Goal: Transaction & Acquisition: Purchase product/service

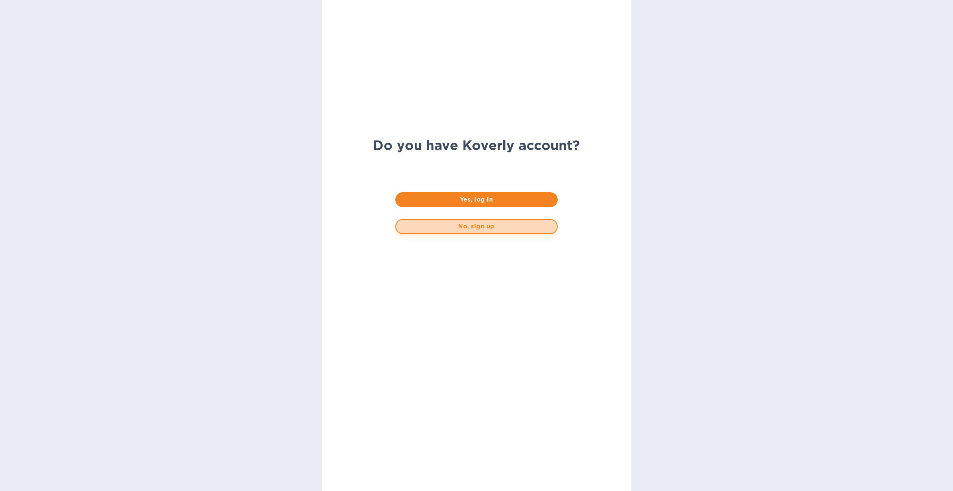
click at [524, 228] on span "No, sign up" at bounding box center [476, 226] width 149 height 9
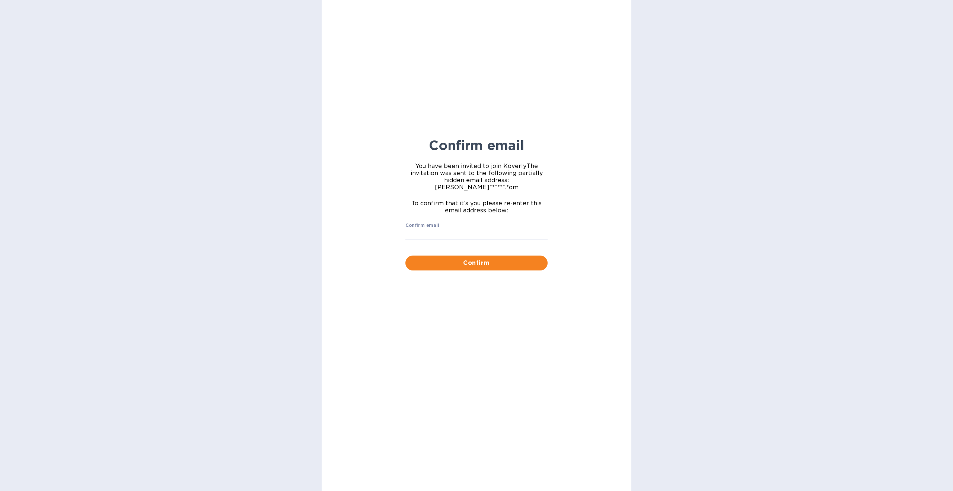
click at [524, 229] on input "Confirm email" at bounding box center [476, 234] width 142 height 11
click at [453, 229] on input "lisa2" at bounding box center [476, 234] width 142 height 11
type input "[PERSON_NAME][EMAIL_ADDRESS][DOMAIN_NAME]"
click at [491, 258] on span "Confirm" at bounding box center [476, 262] width 130 height 9
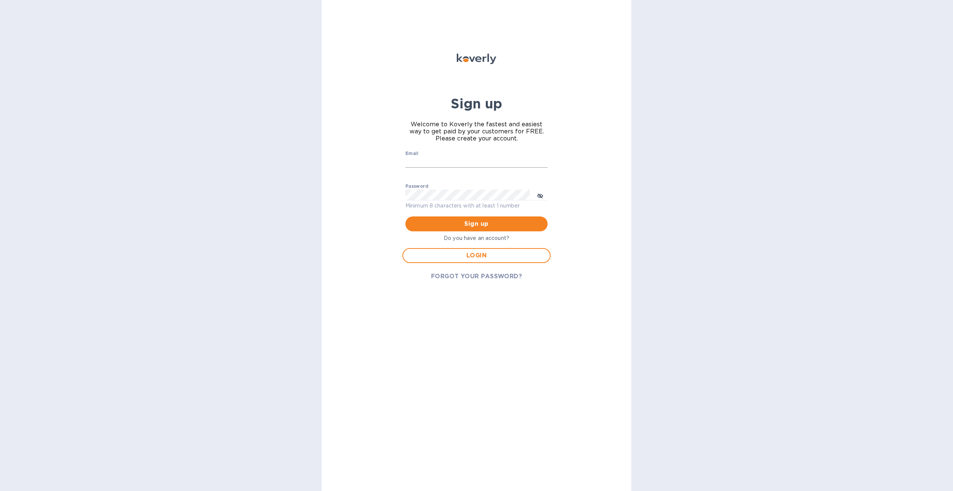
click at [475, 159] on input "Email" at bounding box center [476, 162] width 142 height 11
type input "[PERSON_NAME][EMAIL_ADDRESS][DOMAIN_NAME]"
click at [539, 197] on icon "toggle password visibility" at bounding box center [540, 196] width 6 height 4
click at [485, 224] on span "Sign up" at bounding box center [476, 223] width 130 height 9
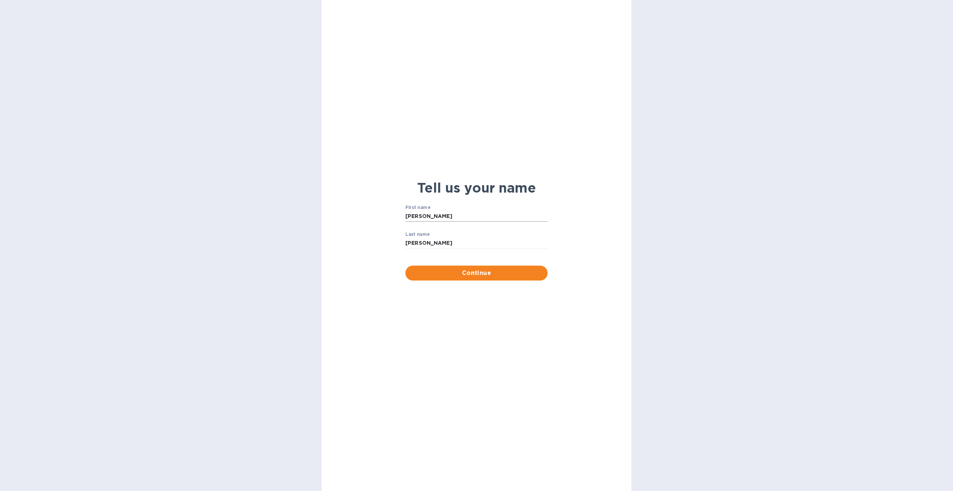
click at [485, 218] on input "[PERSON_NAME]" at bounding box center [476, 216] width 142 height 11
type input "[PERSON_NAME]"
click at [482, 273] on span "Continue" at bounding box center [476, 272] width 130 height 9
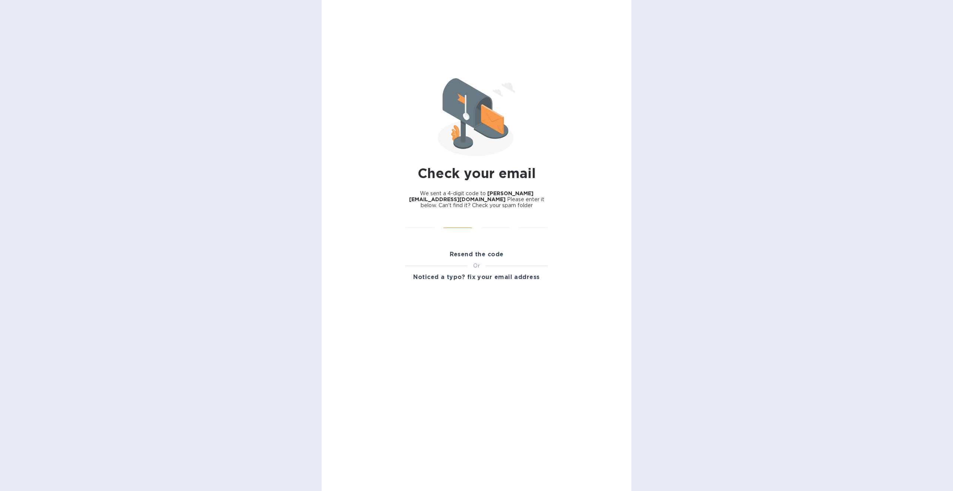
click at [453, 218] on input "text" at bounding box center [457, 222] width 29 height 11
click at [425, 219] on input "text" at bounding box center [419, 222] width 29 height 11
type input "4"
type input "3"
type input "9"
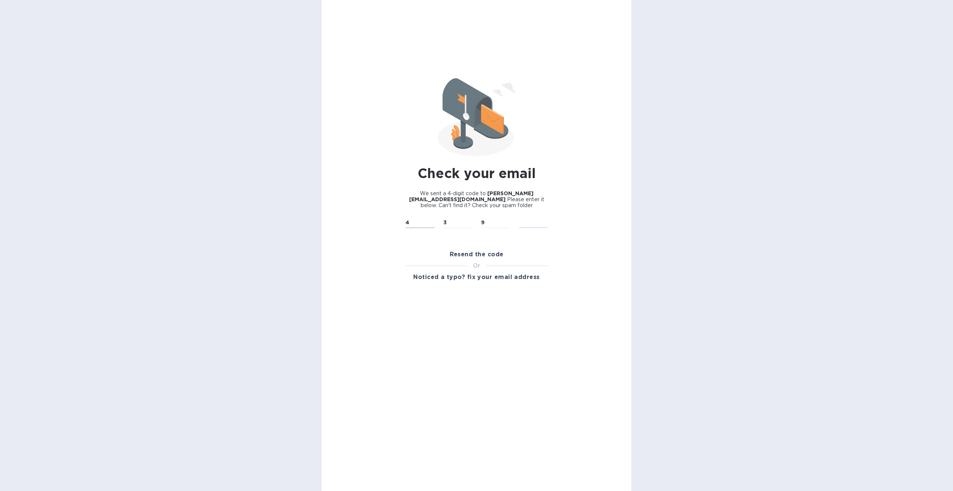
type input "2"
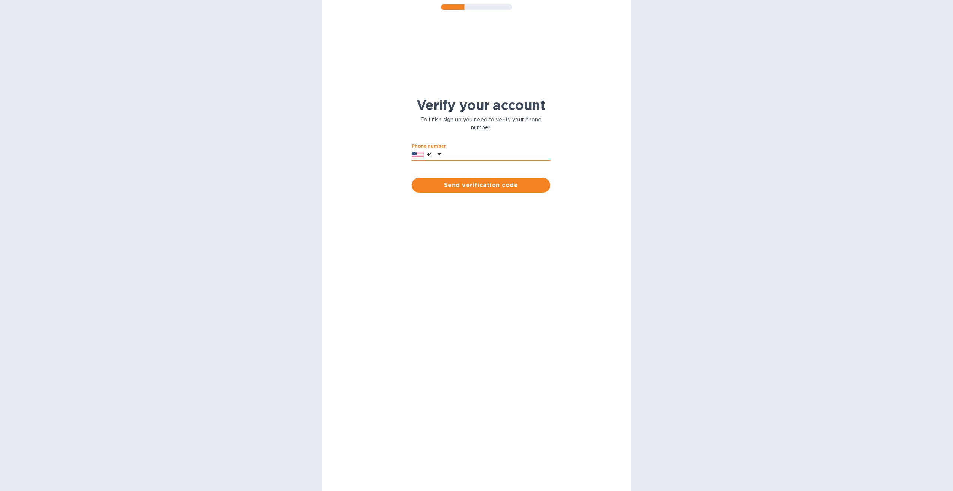
click at [486, 154] on input "text" at bounding box center [497, 154] width 106 height 11
type input "7145888671"
click at [484, 183] on span "Send verification code" at bounding box center [481, 185] width 127 height 9
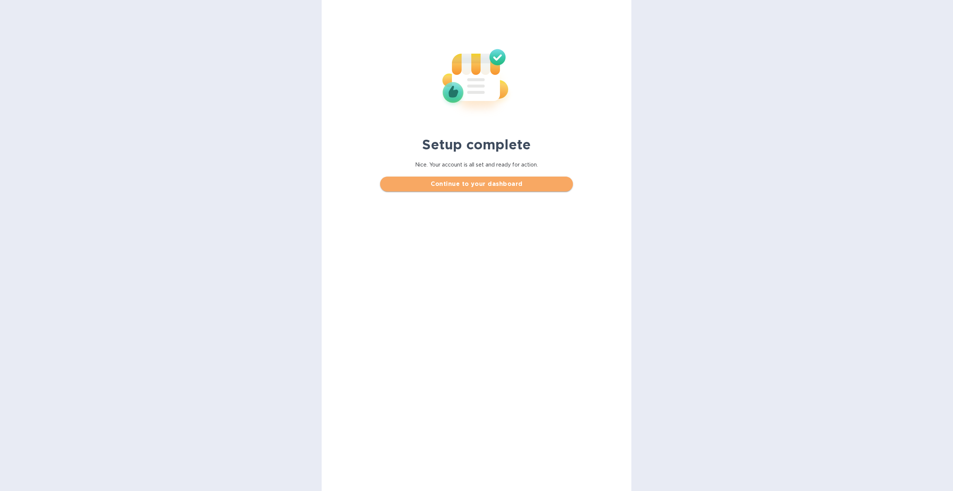
click at [466, 186] on span "Continue to your dashboard" at bounding box center [476, 183] width 181 height 9
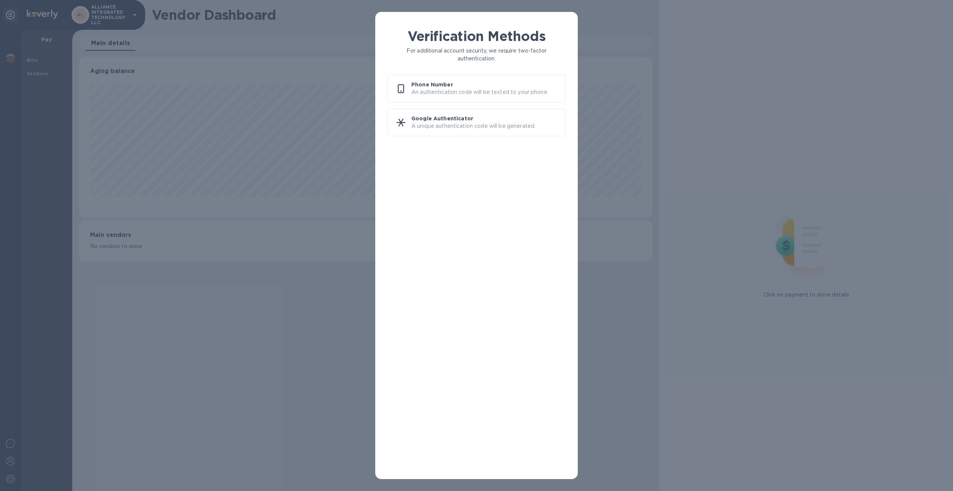
scroll to position [161, 574]
click at [504, 89] on p "An authentication code will be texted to your phone." at bounding box center [485, 92] width 148 height 8
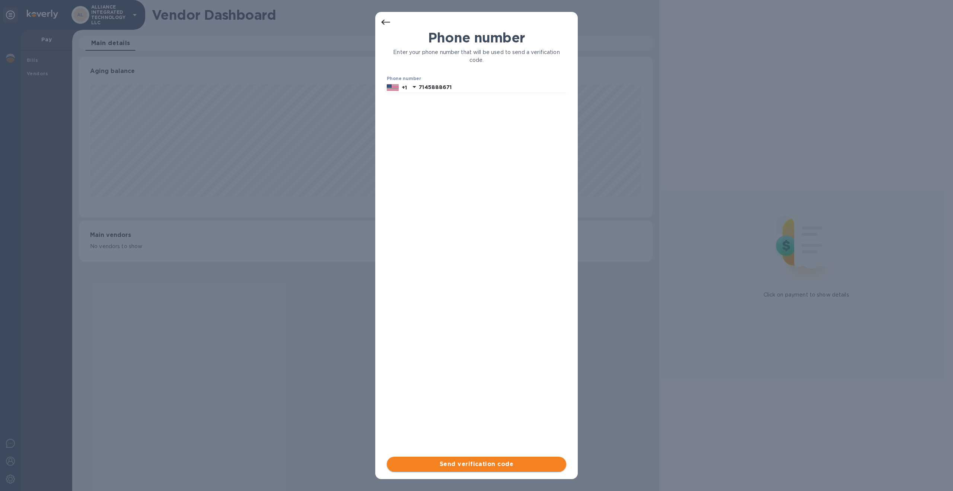
click at [466, 467] on span "Send verification code" at bounding box center [476, 463] width 167 height 9
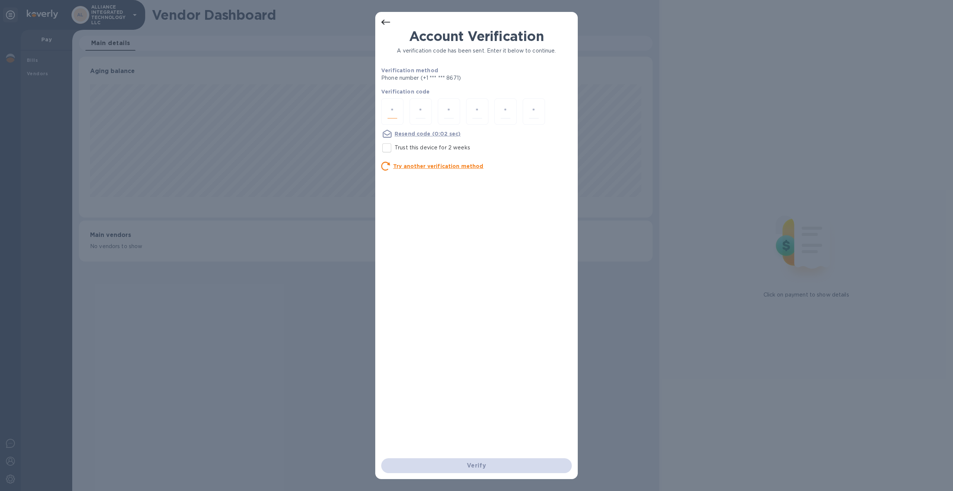
click at [396, 112] on input "number" at bounding box center [392, 112] width 10 height 14
type input "1"
type input "8"
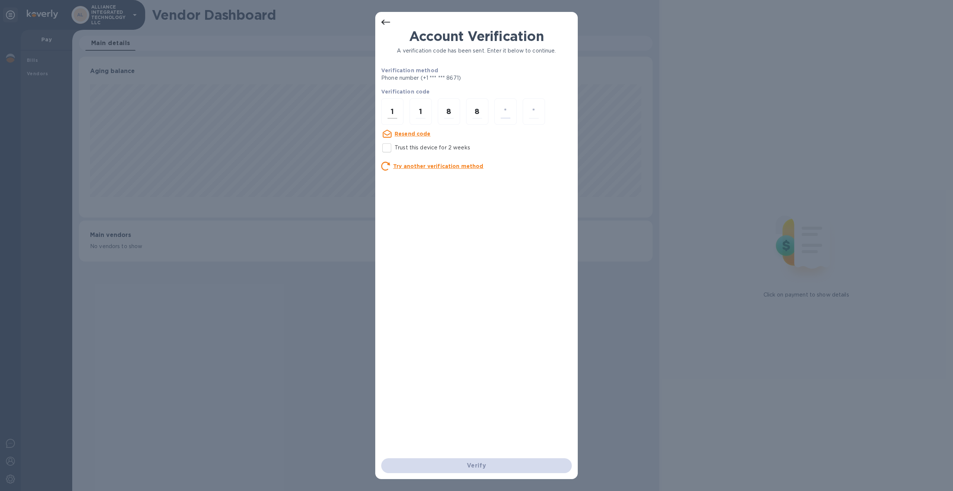
type input "2"
type input "5"
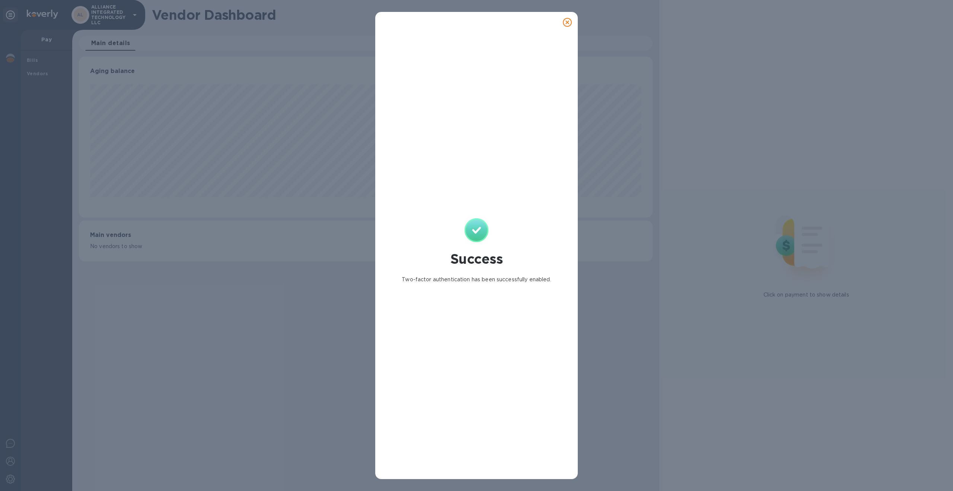
click at [564, 22] on icon at bounding box center [567, 22] width 9 height 9
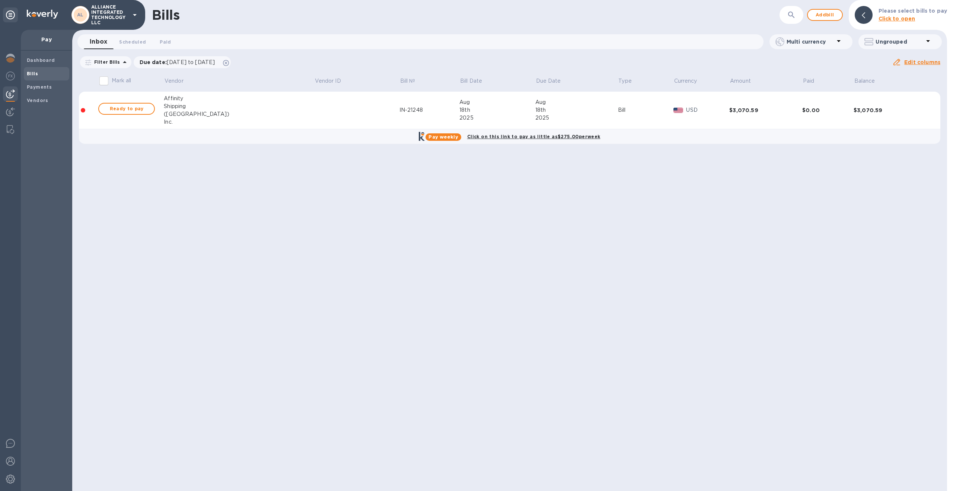
click at [231, 104] on div "Shipping" at bounding box center [239, 106] width 150 height 8
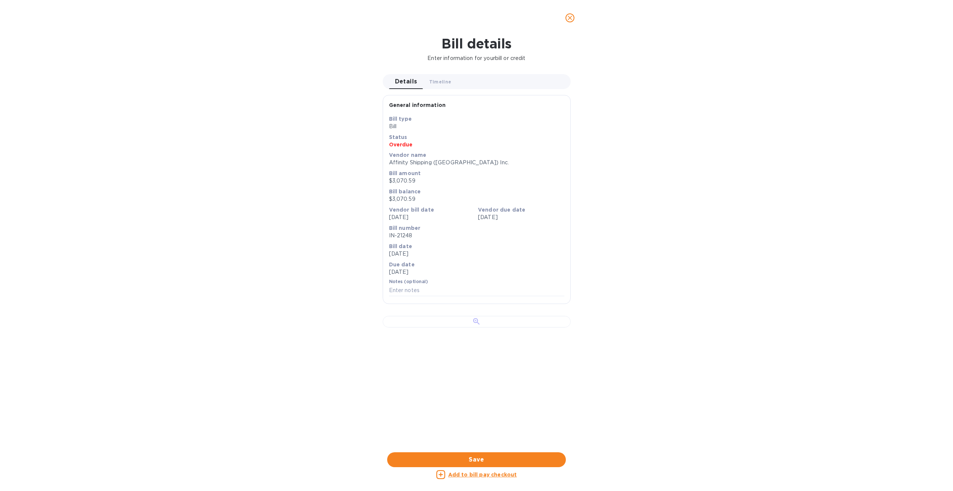
scroll to position [97, 0]
click at [517, 462] on span "Save" at bounding box center [476, 459] width 167 height 9
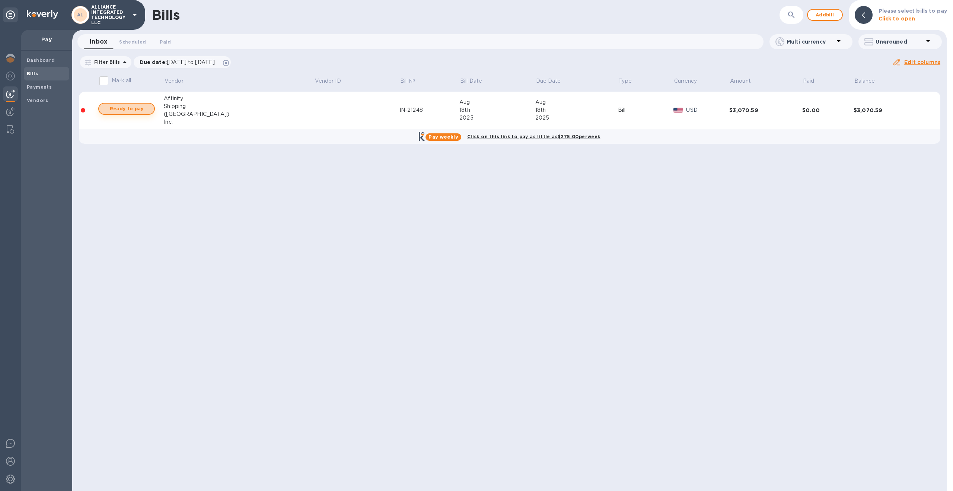
click at [143, 111] on span "Ready to pay" at bounding box center [126, 108] width 43 height 9
checkbox input "true"
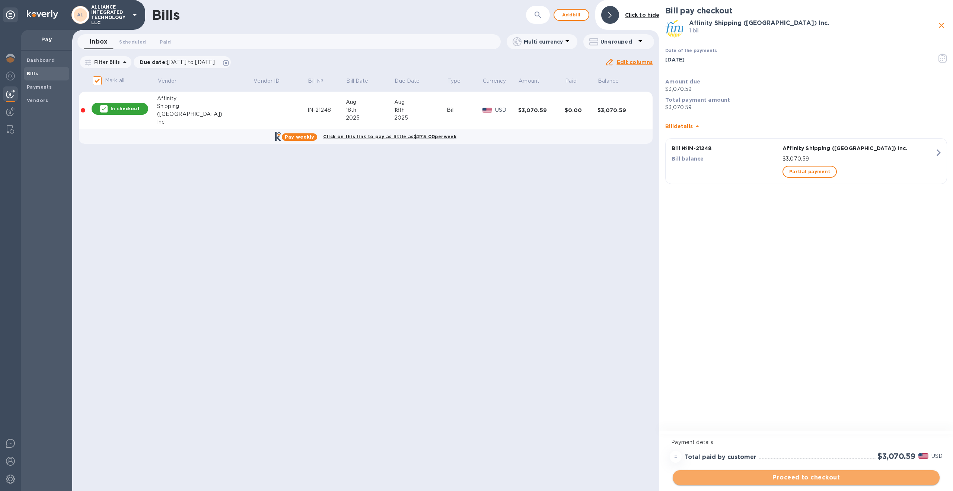
click at [793, 478] on span "Proceed to checkout" at bounding box center [806, 477] width 255 height 9
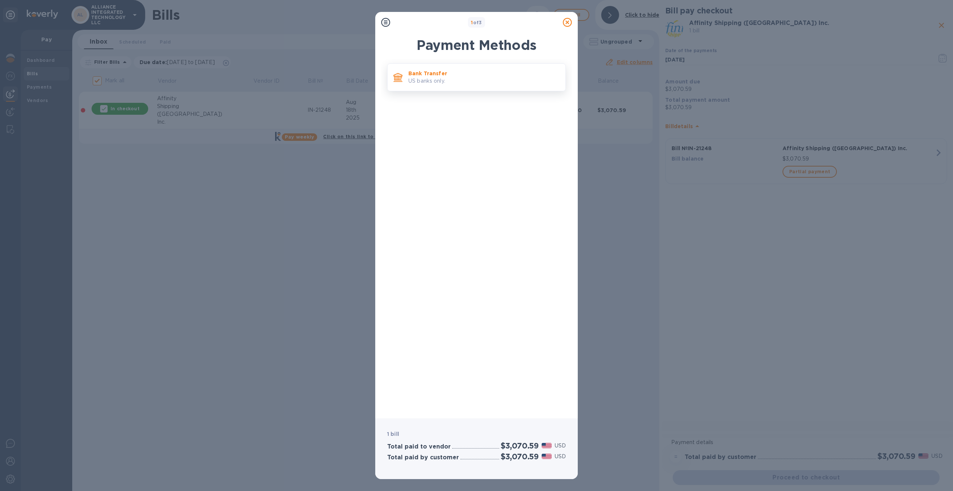
click at [500, 82] on p "US banks only." at bounding box center [483, 81] width 151 height 8
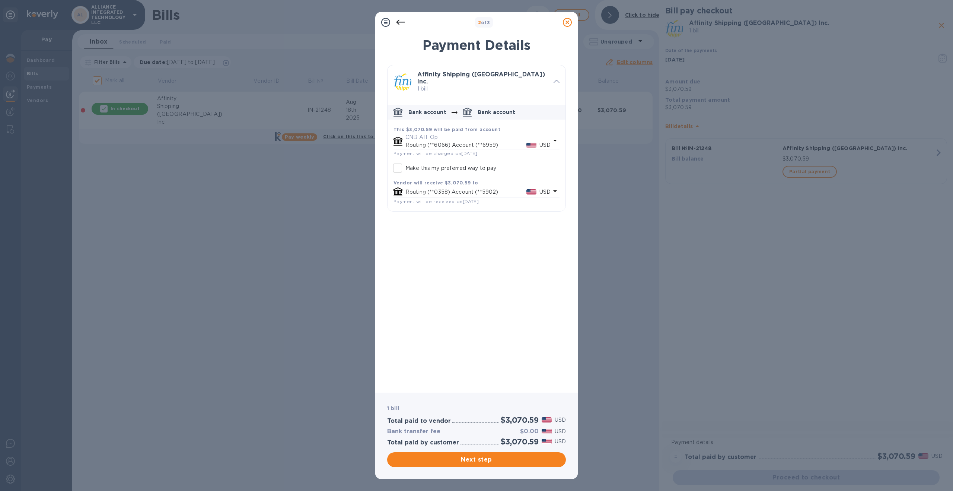
click at [505, 142] on p "Routing (**6066) Account (**6959)" at bounding box center [465, 145] width 121 height 8
click at [487, 193] on p "United States Dollar" at bounding box center [492, 197] width 109 height 8
click at [470, 189] on p "Routing (**0358) Account (**5902)" at bounding box center [465, 192] width 121 height 8
click at [481, 240] on p "United States Dollar" at bounding box center [492, 242] width 109 height 8
click at [478, 459] on span "Next step" at bounding box center [476, 459] width 167 height 9
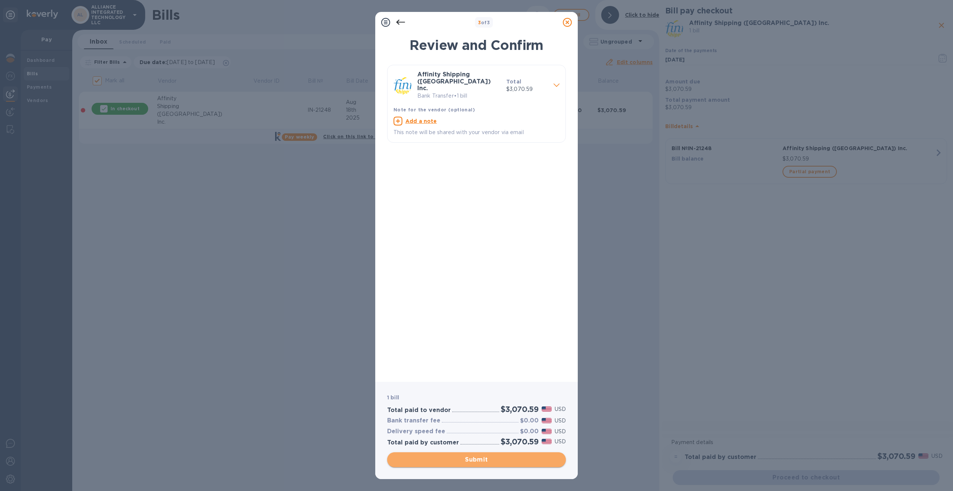
click at [453, 464] on button "Submit" at bounding box center [476, 459] width 179 height 15
